Goal: Task Accomplishment & Management: Manage account settings

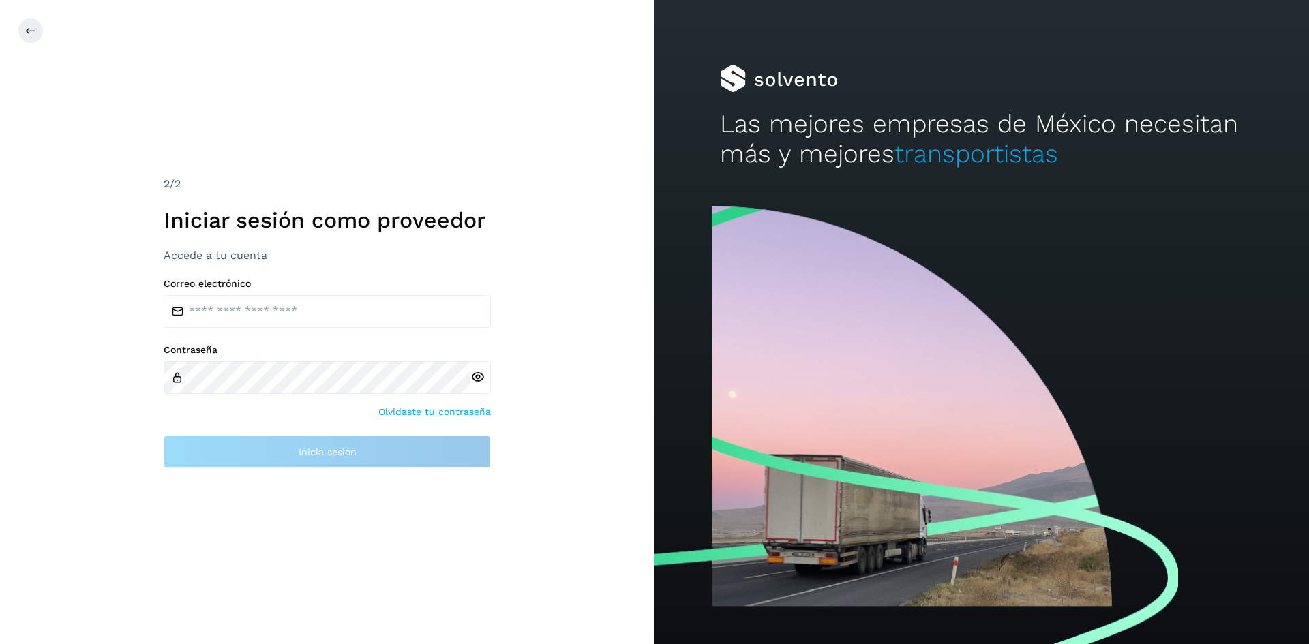
click at [335, 290] on div "Correo electrónico" at bounding box center [327, 303] width 327 height 50
click at [332, 308] on input "email" at bounding box center [327, 311] width 327 height 33
type input "**********"
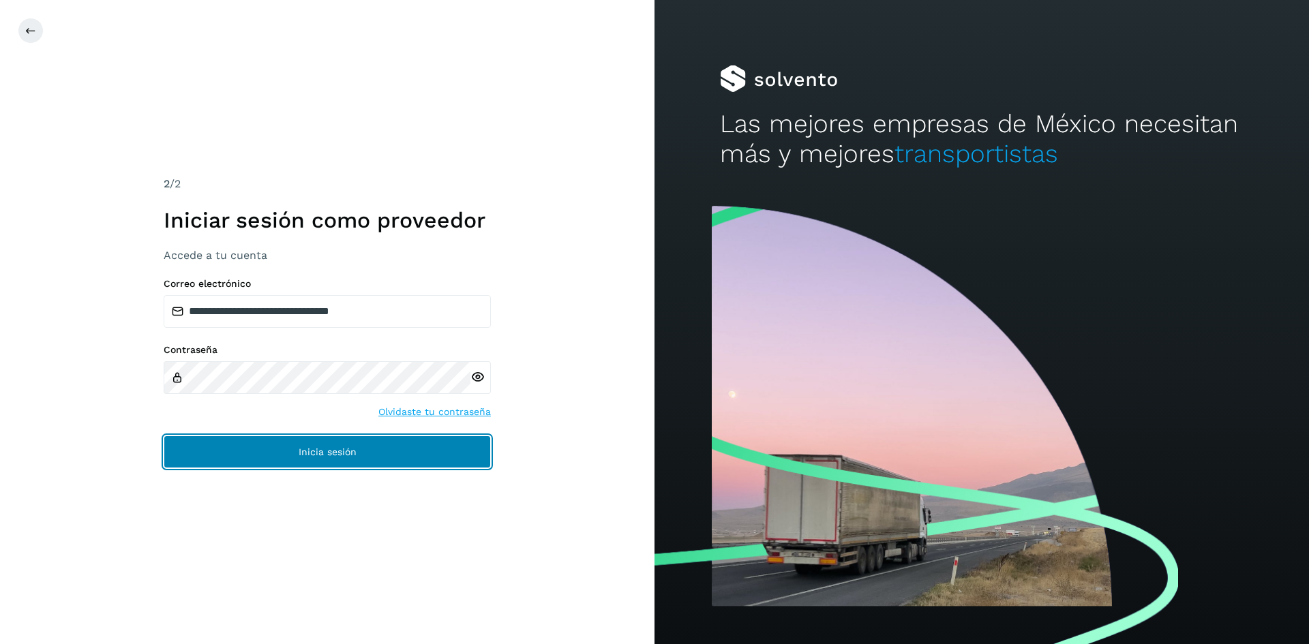
click at [349, 457] on button "Inicia sesión" at bounding box center [327, 452] width 327 height 33
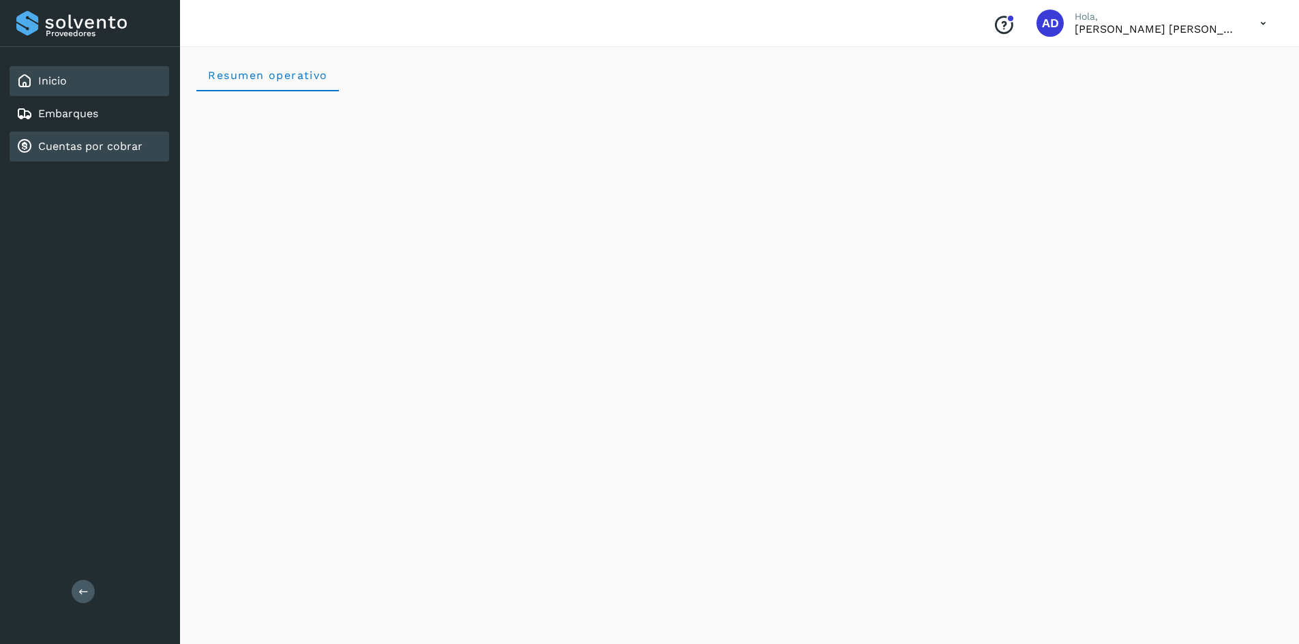
click at [108, 137] on div "Cuentas por cobrar" at bounding box center [90, 147] width 160 height 30
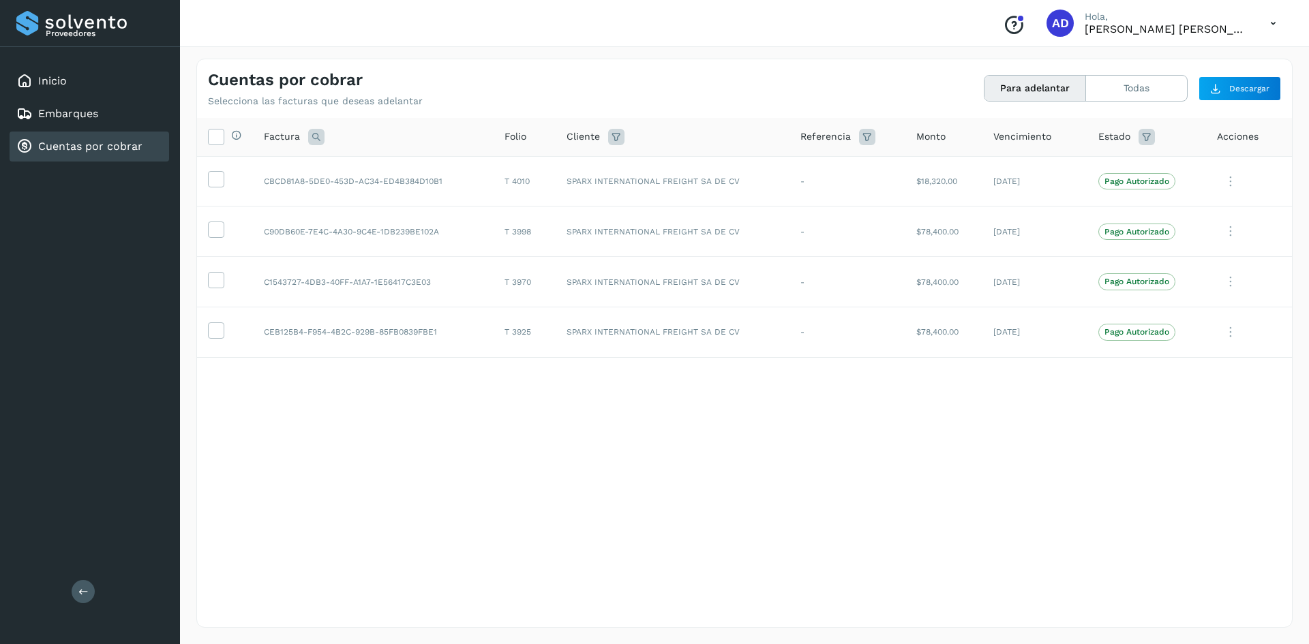
click at [1270, 18] on icon at bounding box center [1273, 24] width 28 height 28
click at [1186, 72] on div "Cerrar sesión" at bounding box center [1205, 61] width 162 height 26
